Goal: Transaction & Acquisition: Download file/media

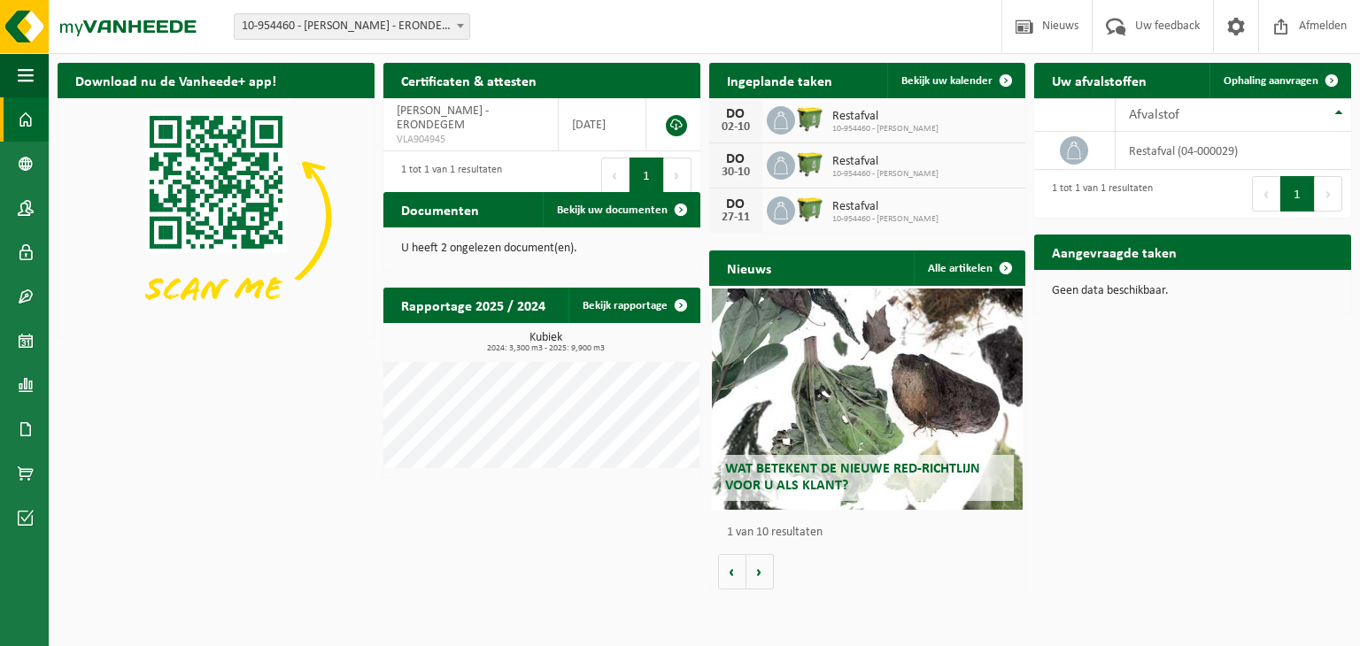
click at [480, 250] on p "U heeft 2 ongelezen document(en)." at bounding box center [541, 249] width 281 height 12
click at [631, 207] on span "Bekijk uw documenten" at bounding box center [612, 210] width 111 height 12
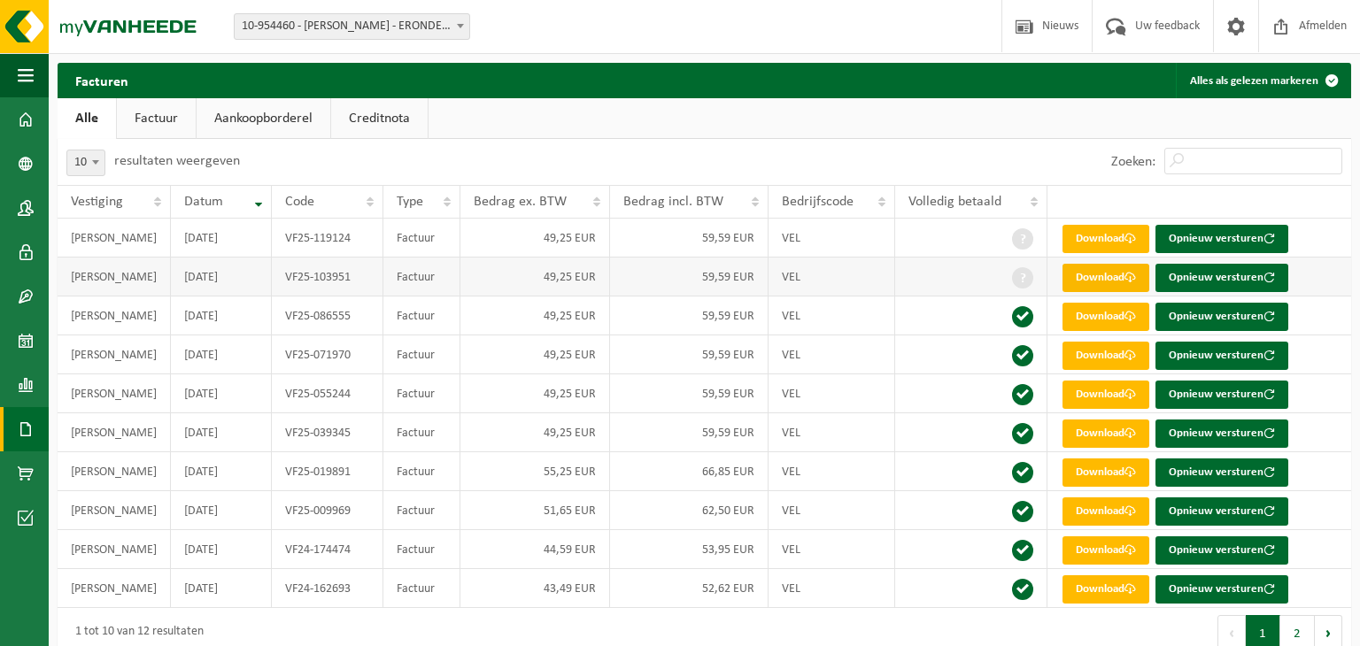
click at [1092, 278] on link "Download" at bounding box center [1105, 278] width 87 height 28
click at [1019, 243] on span at bounding box center [1022, 238] width 21 height 21
click at [276, 241] on td "VF25-119124" at bounding box center [328, 238] width 112 height 39
click at [277, 241] on td "VF25-119124" at bounding box center [328, 238] width 112 height 39
click at [1099, 229] on link "Download" at bounding box center [1105, 239] width 87 height 28
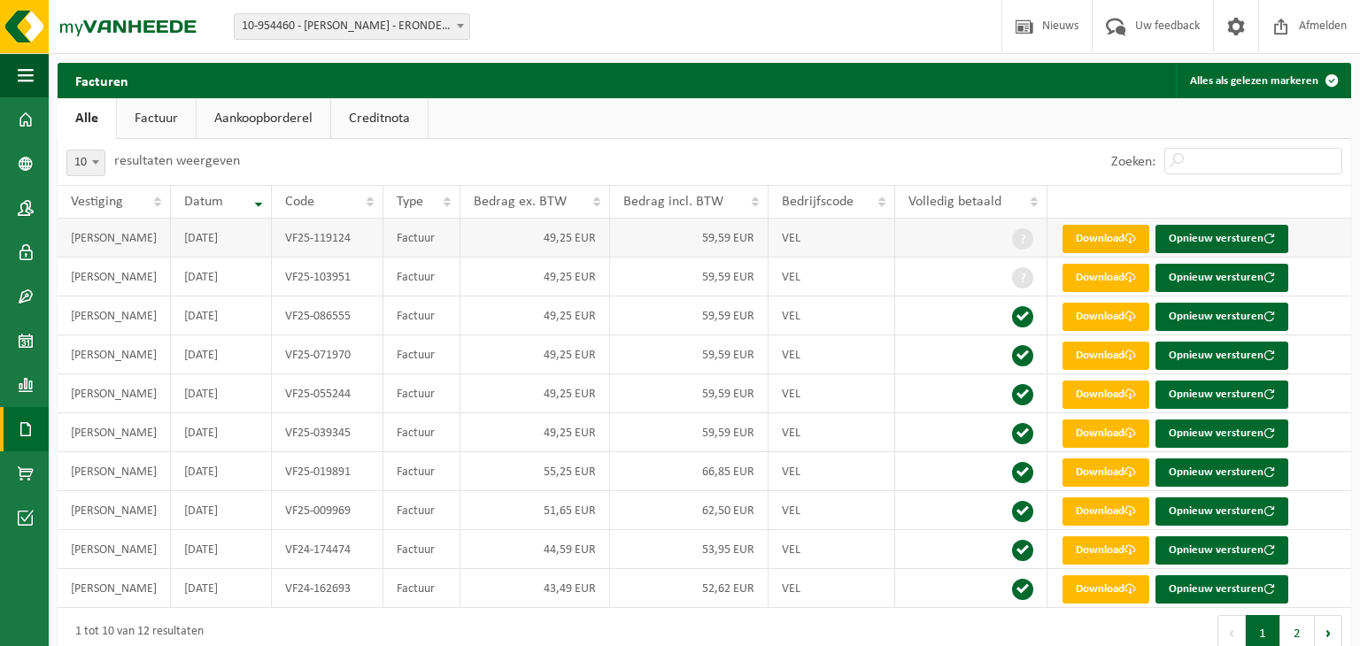
click at [1124, 233] on link "Download" at bounding box center [1105, 239] width 87 height 28
